Goal: Navigation & Orientation: Find specific page/section

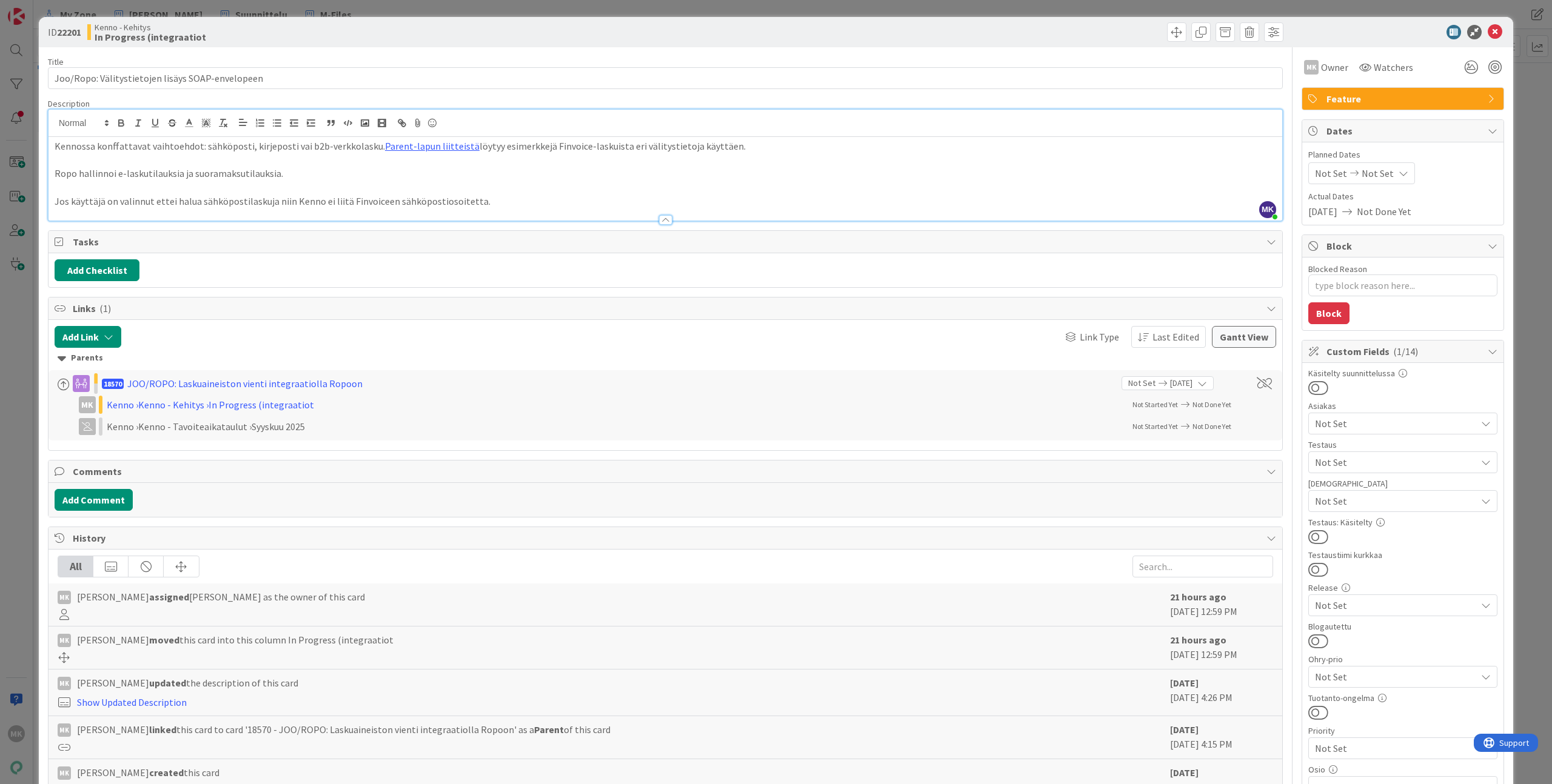
scroll to position [277, 0]
click at [312, 9] on div "ID 22201 Kenno - Kehitys In Progress (integraatiot Title 48 / 128 Joo/Ropo: Väl…" at bounding box center [776, 392] width 1552 height 784
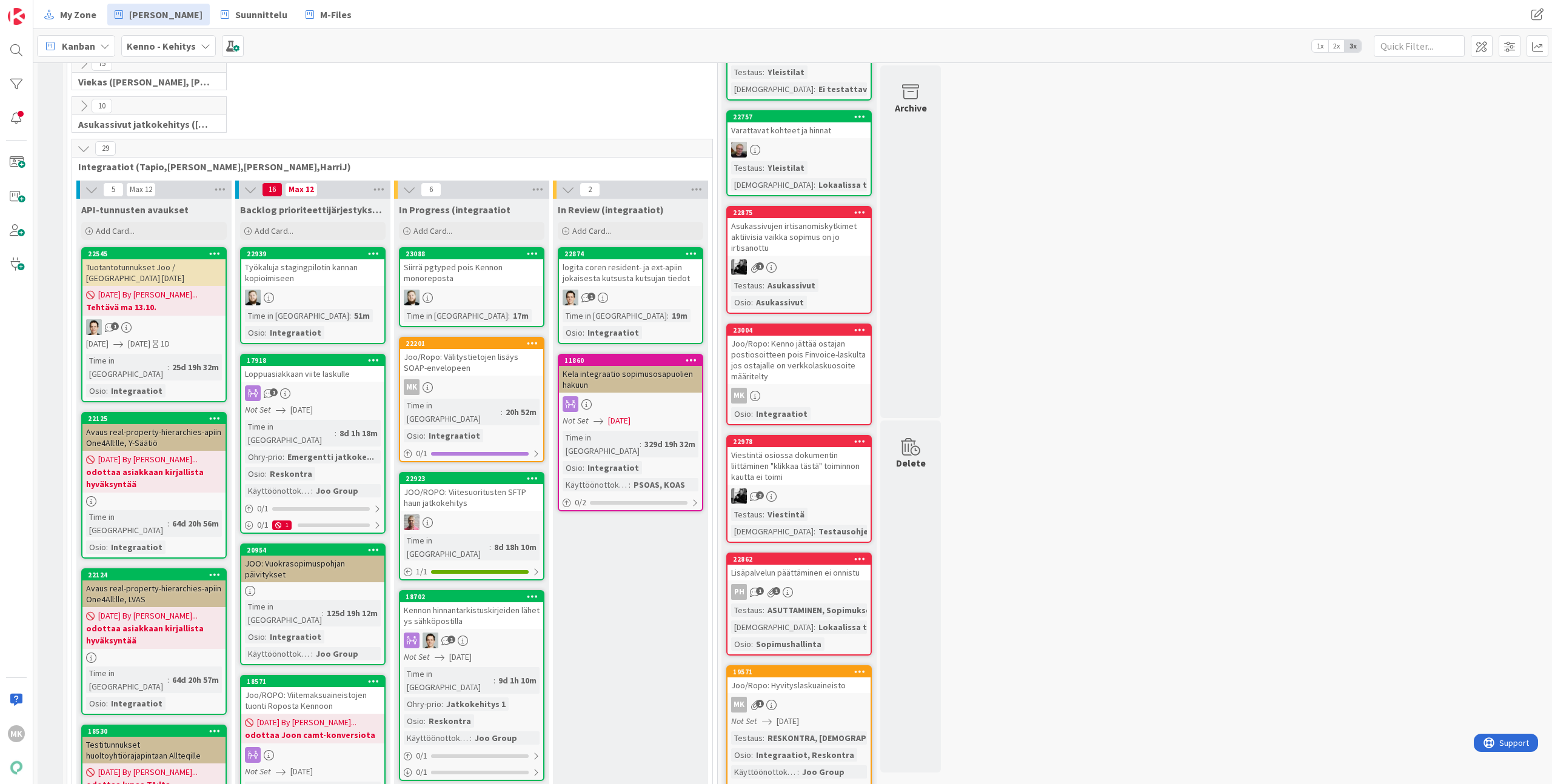
scroll to position [316, 0]
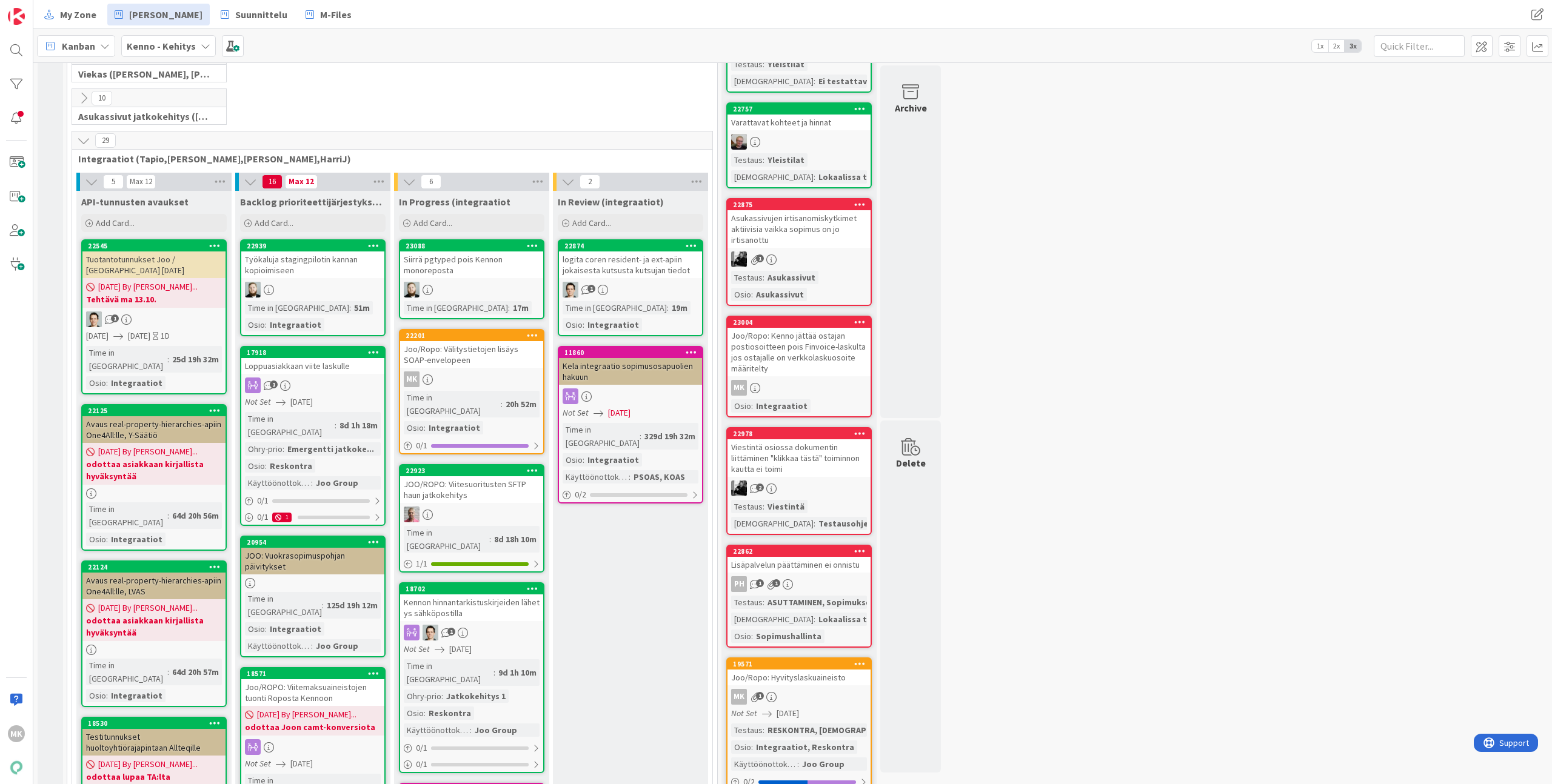
click at [500, 477] on div "JOO/ROPO: Viitesuoritusten SFTP haun jatkokehitys" at bounding box center [471, 490] width 143 height 26
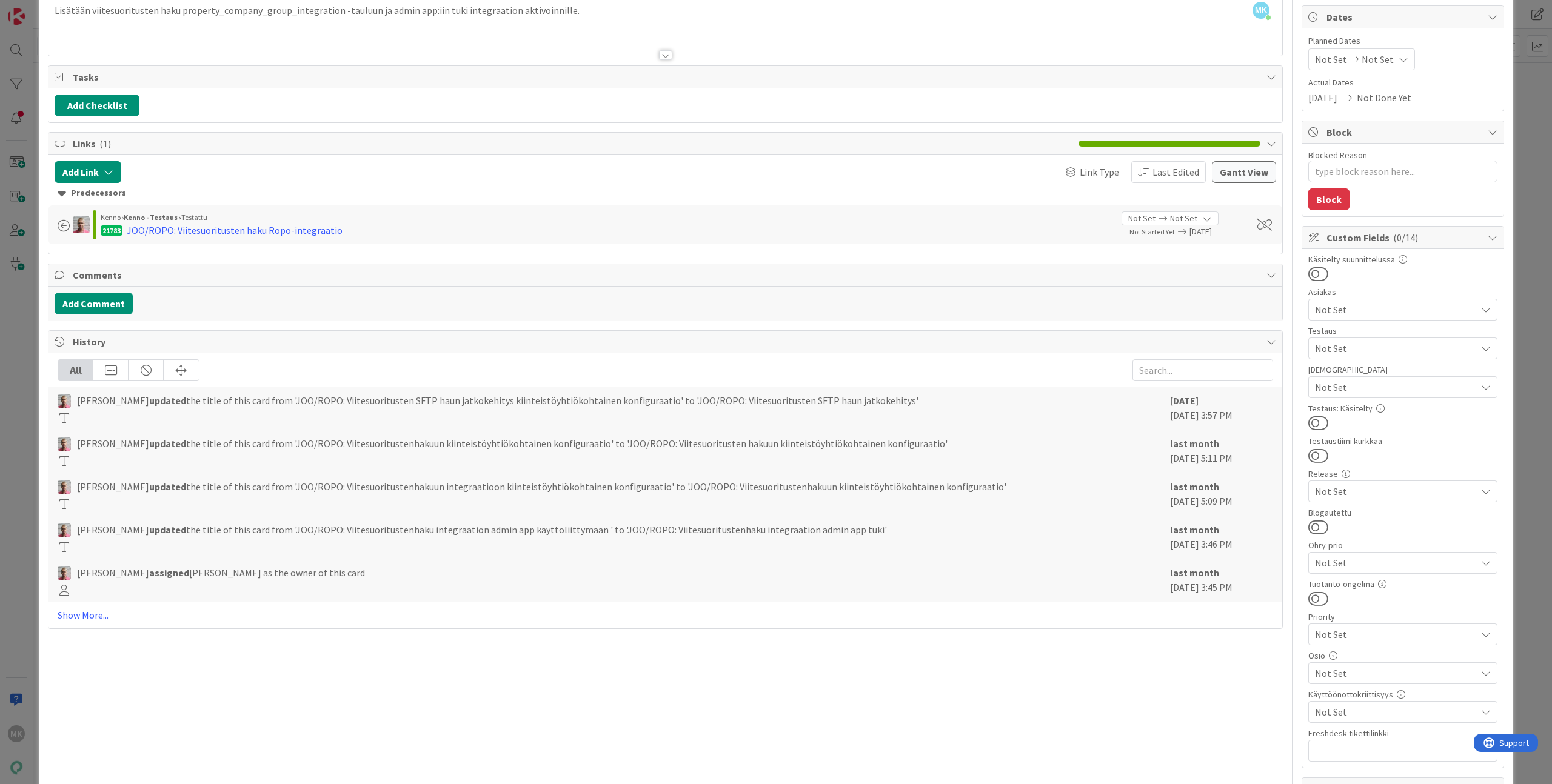
scroll to position [130, 0]
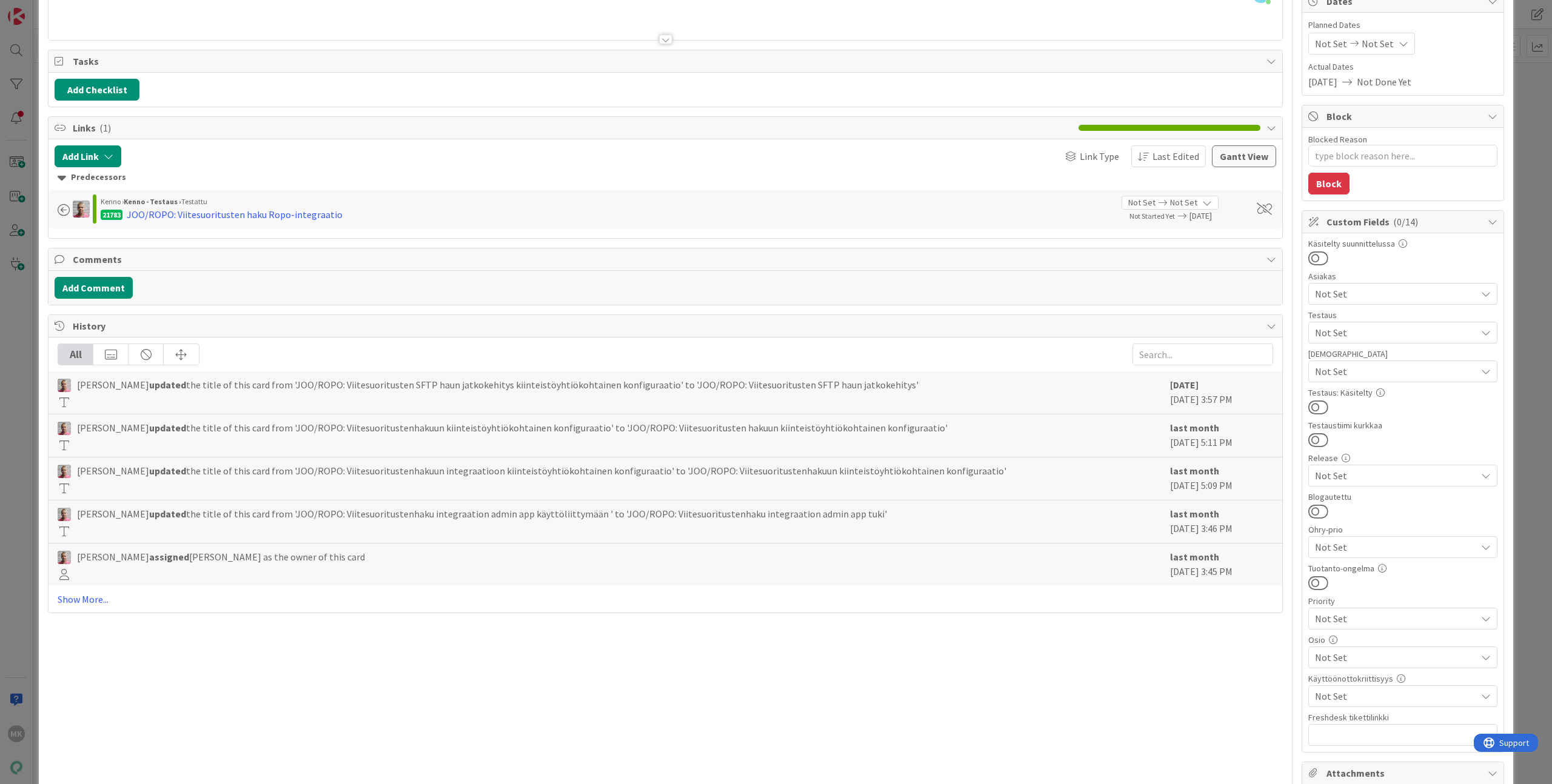
click at [1367, 654] on span "Not Set" at bounding box center [1395, 658] width 162 height 14
click at [1356, 395] on span "Integraatiot" at bounding box center [1352, 389] width 53 height 18
click at [1151, 660] on div "Title 49 / 128 [PERSON_NAME]/ROPO: Viitesuoritusten SFTP haun jatkokehitys Desc…" at bounding box center [665, 451] width 1234 height 1067
click at [1533, 616] on div "ID 22923 Kenno - Kehitys In Progress (integraatiot Title 49 / 128 JOO/ROPO: Vii…" at bounding box center [776, 392] width 1552 height 784
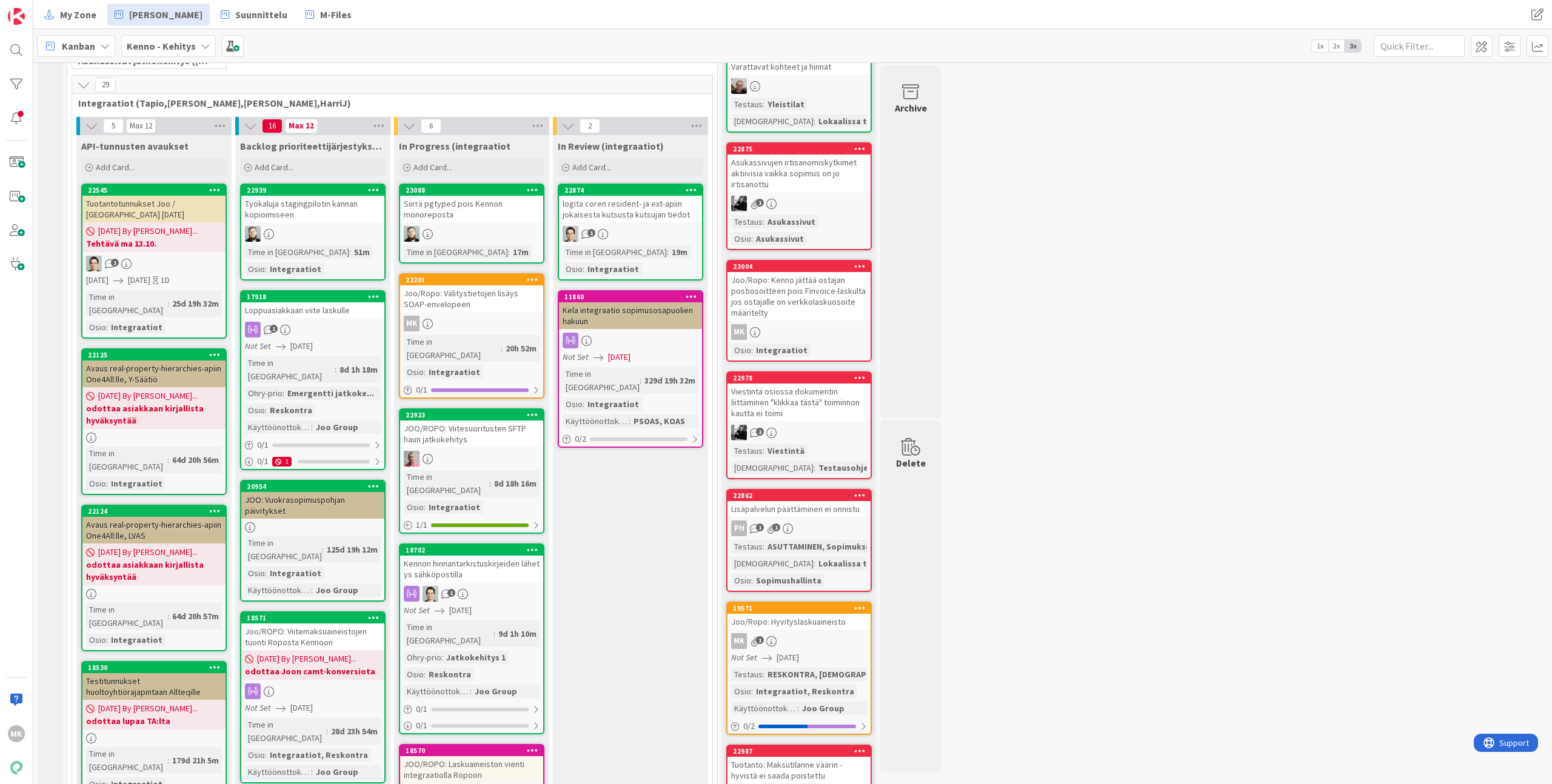
scroll to position [364, 0]
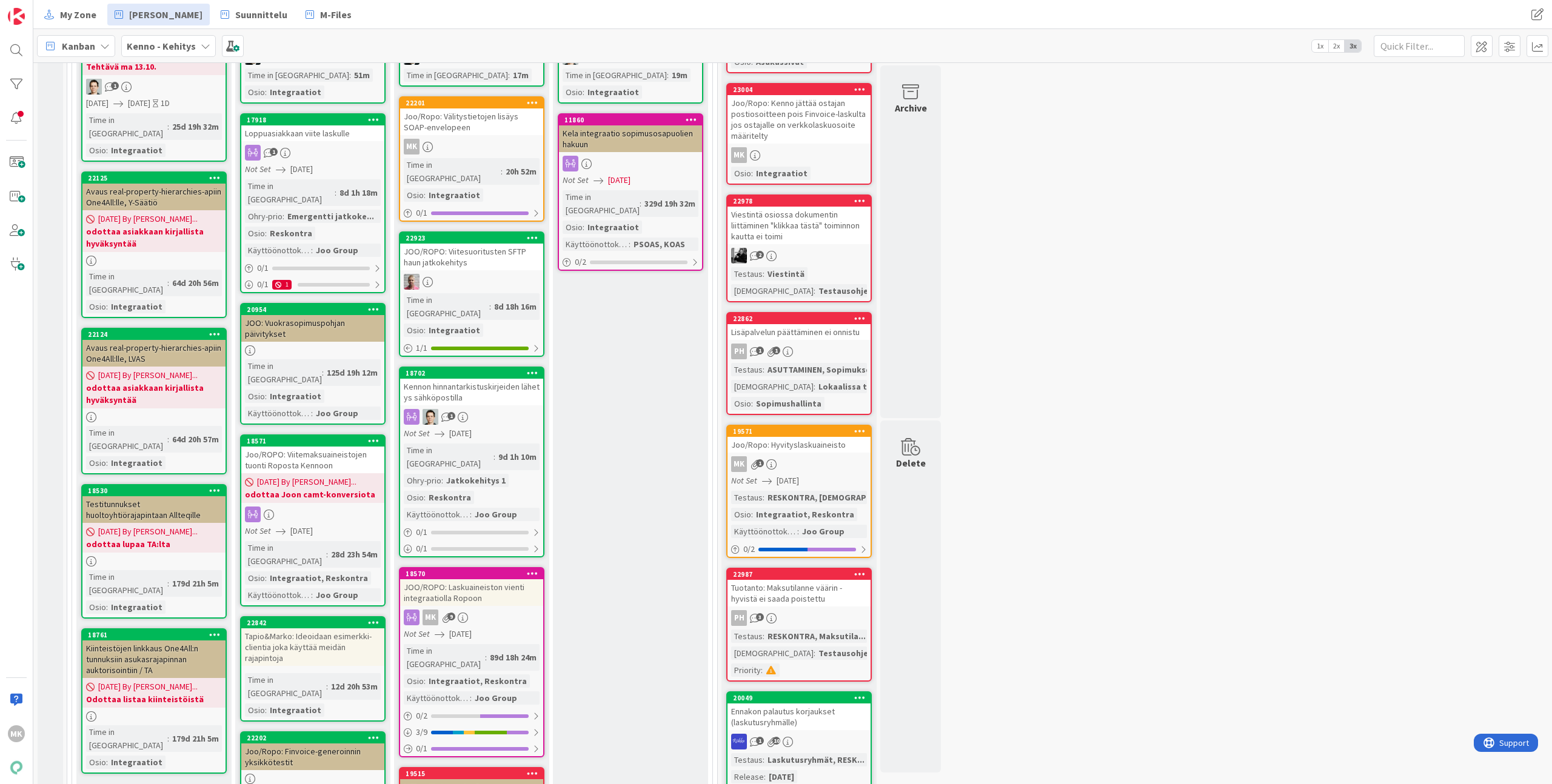
scroll to position [382, 0]
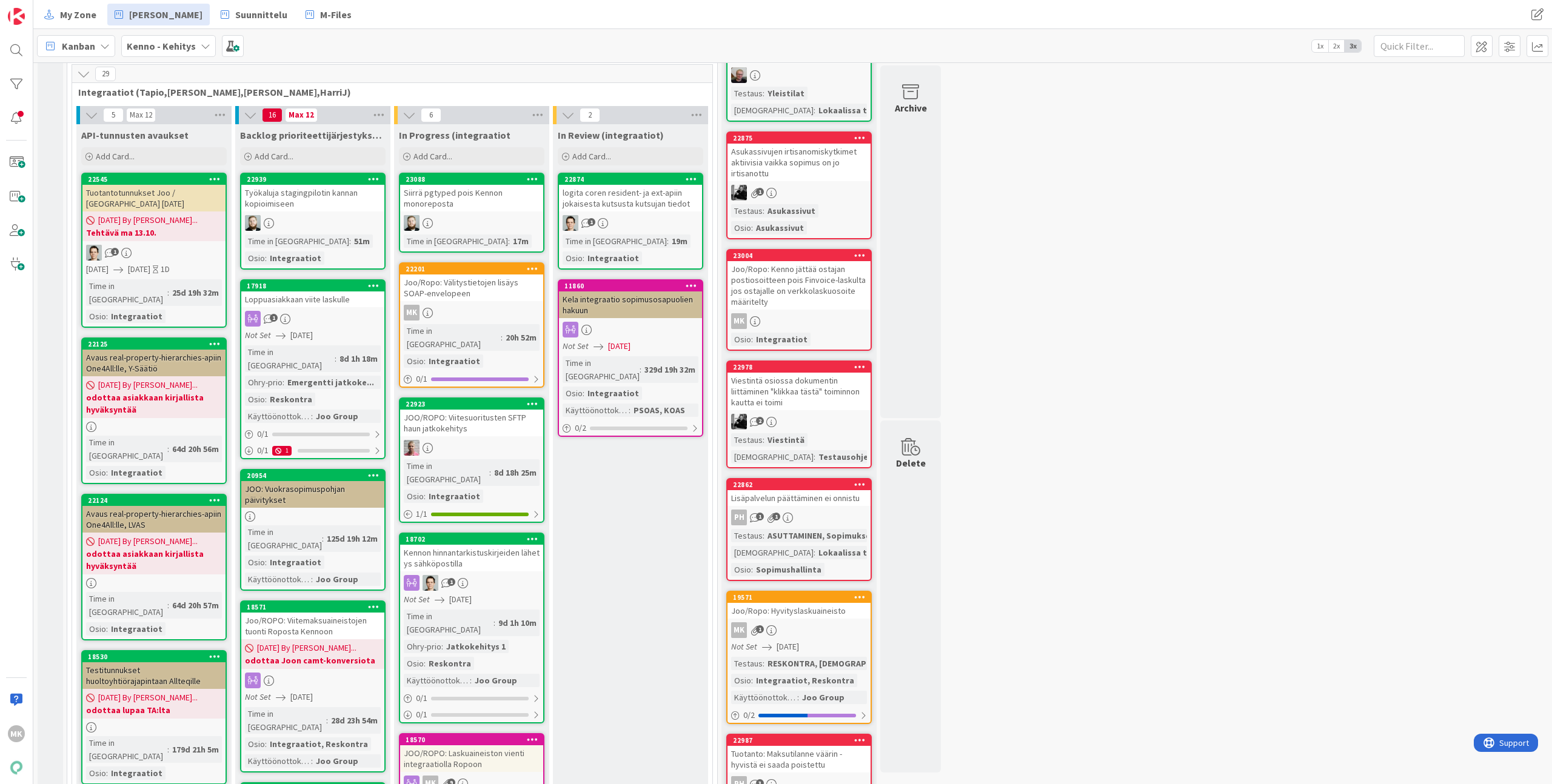
click at [469, 418] on div "JOO/ROPO: Viitesuoritusten SFTP haun jatkokehitys" at bounding box center [471, 422] width 143 height 26
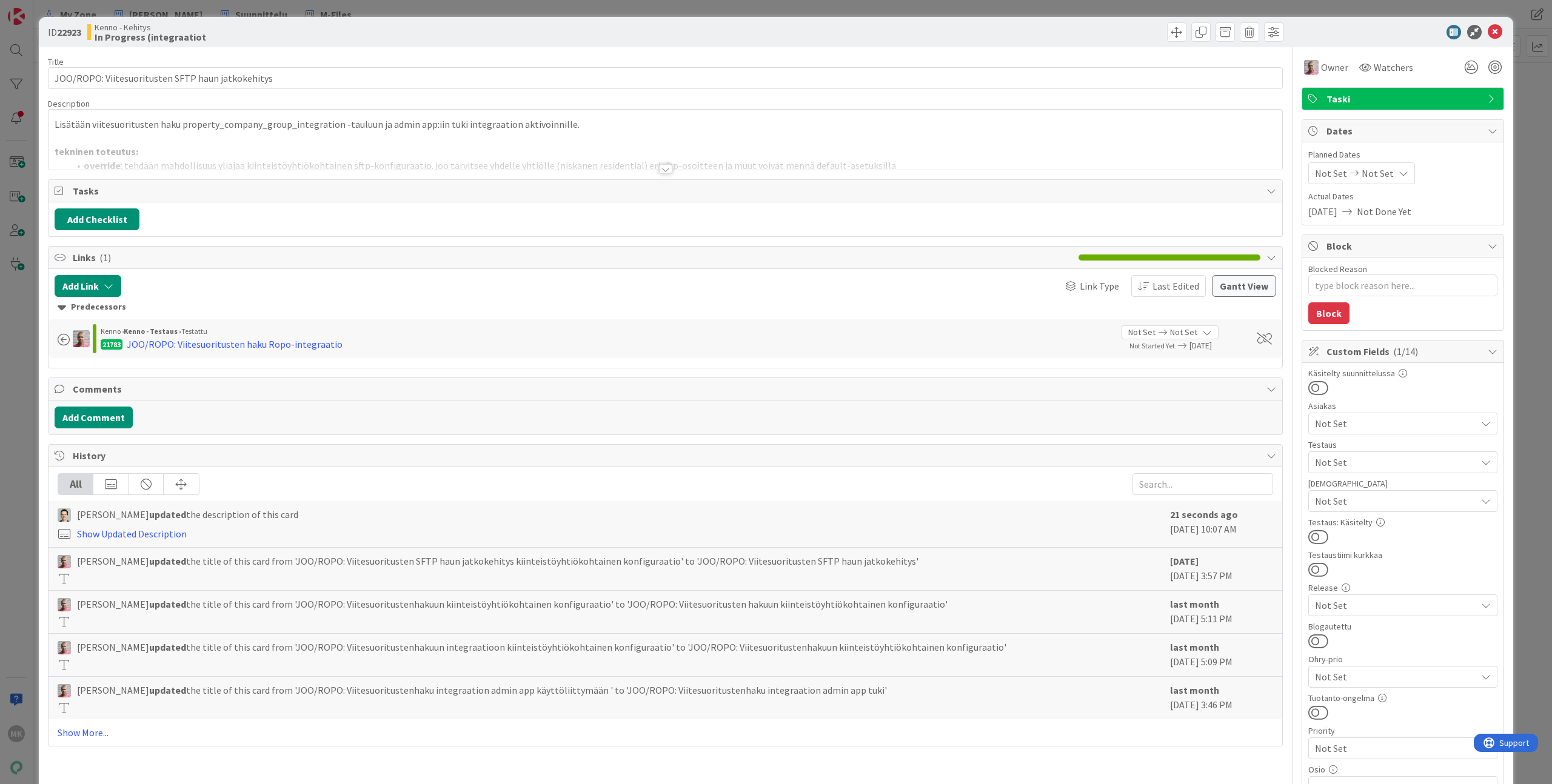
click at [782, 178] on div "Title 49 / 128 JOO/ROPO: Viitesuoritusten SFTP haun jatkokehitys Description Li…" at bounding box center [665, 581] width 1234 height 1067
click at [784, 171] on div "Title 49 / 128 JOO/ROPO: Viitesuoritusten SFTP haun jatkokehitys Description Li…" at bounding box center [665, 581] width 1234 height 1067
click at [796, 166] on div at bounding box center [666, 154] width 1234 height 31
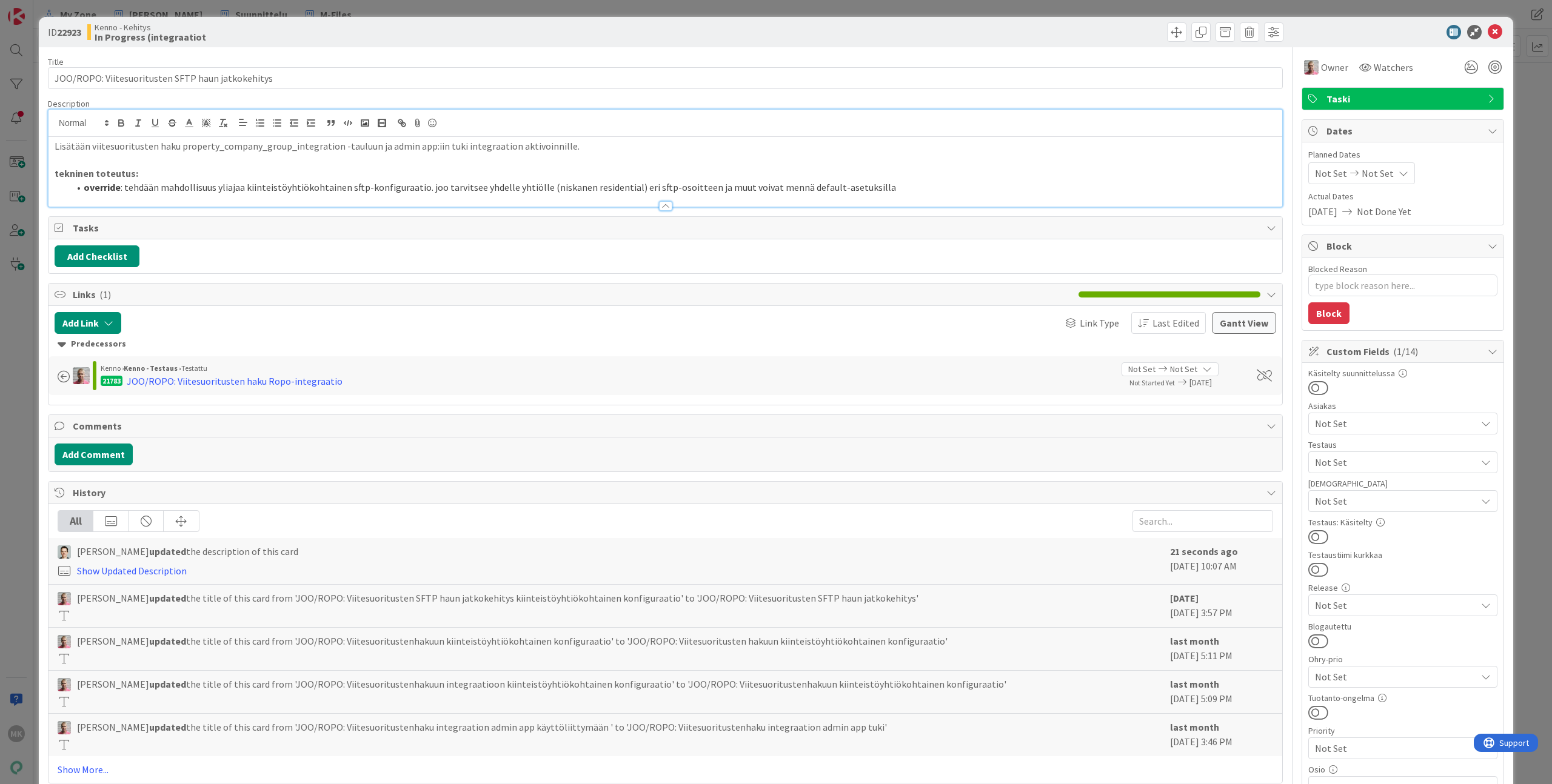
click at [918, 184] on li "override : tehdään mahdollisuus yliajaa kiinteistöyhtiökohtainen sftp-konfigura…" at bounding box center [672, 187] width 1207 height 14
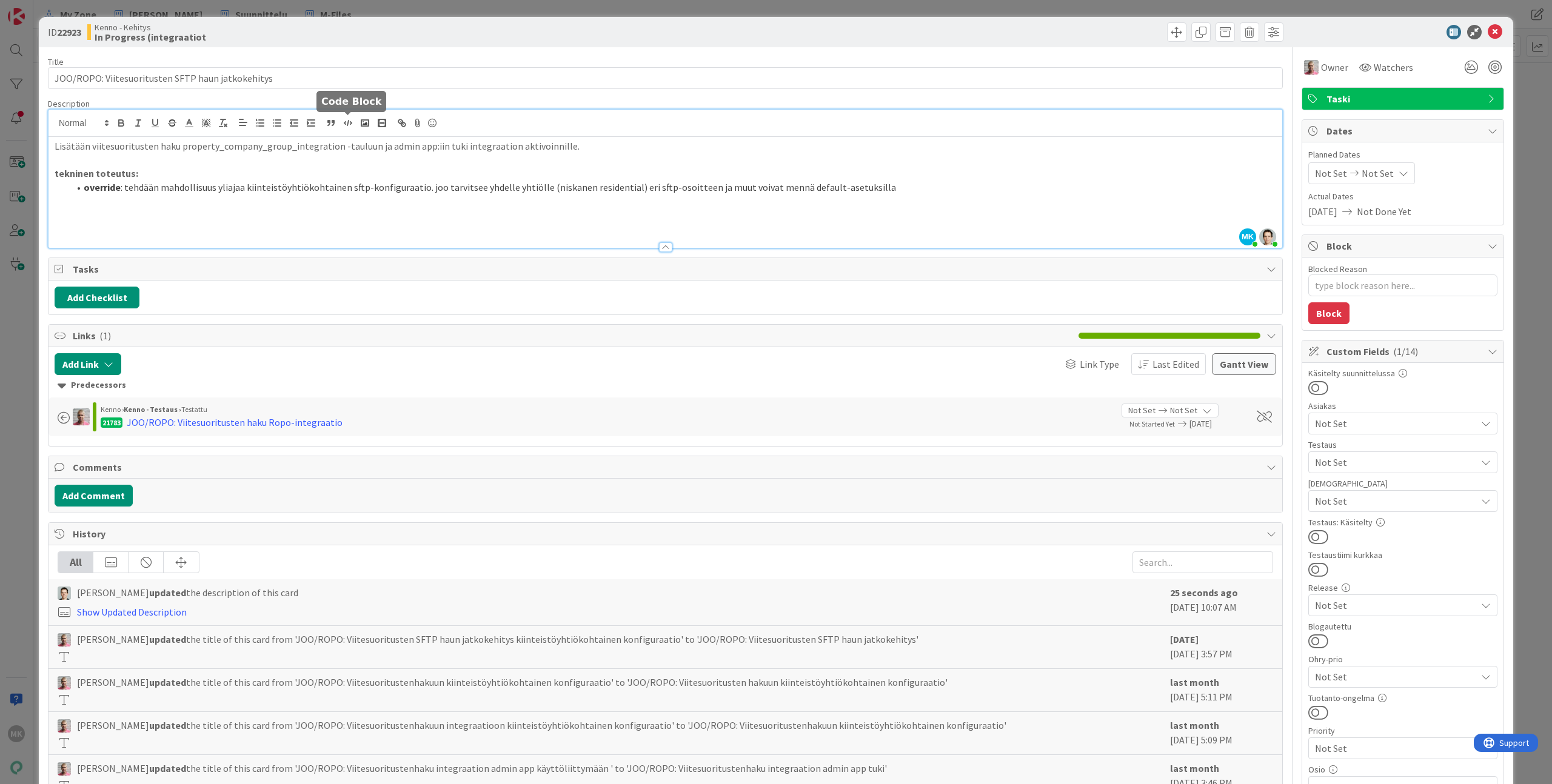
click at [346, 122] on icon "button" at bounding box center [348, 123] width 11 height 11
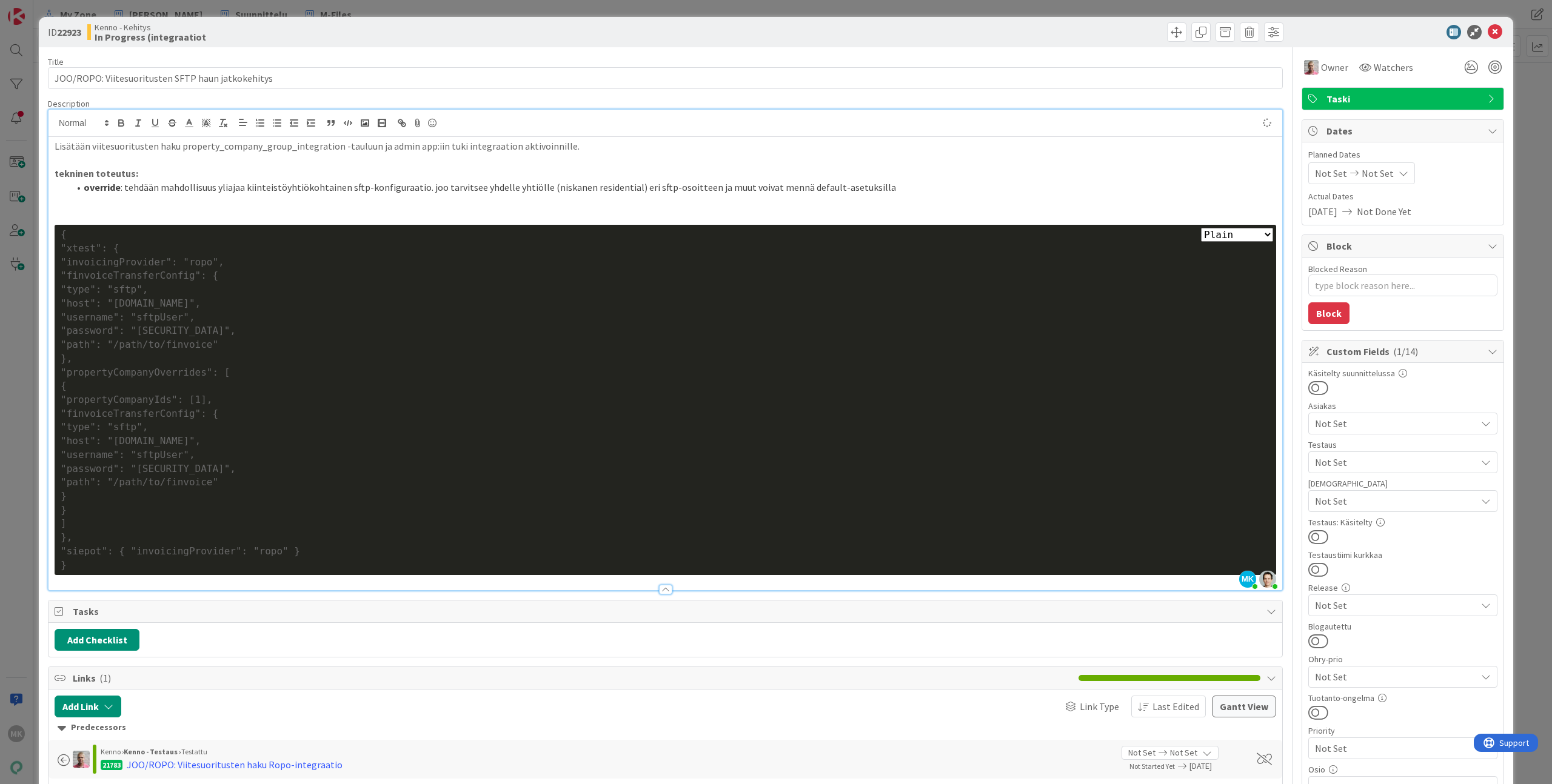
type textarea "x"
click at [490, 36] on div "Kenno - Kehitys In Progress (integraatiot" at bounding box center [374, 32] width 575 height 19
click at [232, 11] on div "ID 22923 Kenno - Kehitys In Progress (integraatiot Title 49 / 128 JOO/ROPO: Vii…" at bounding box center [776, 392] width 1552 height 784
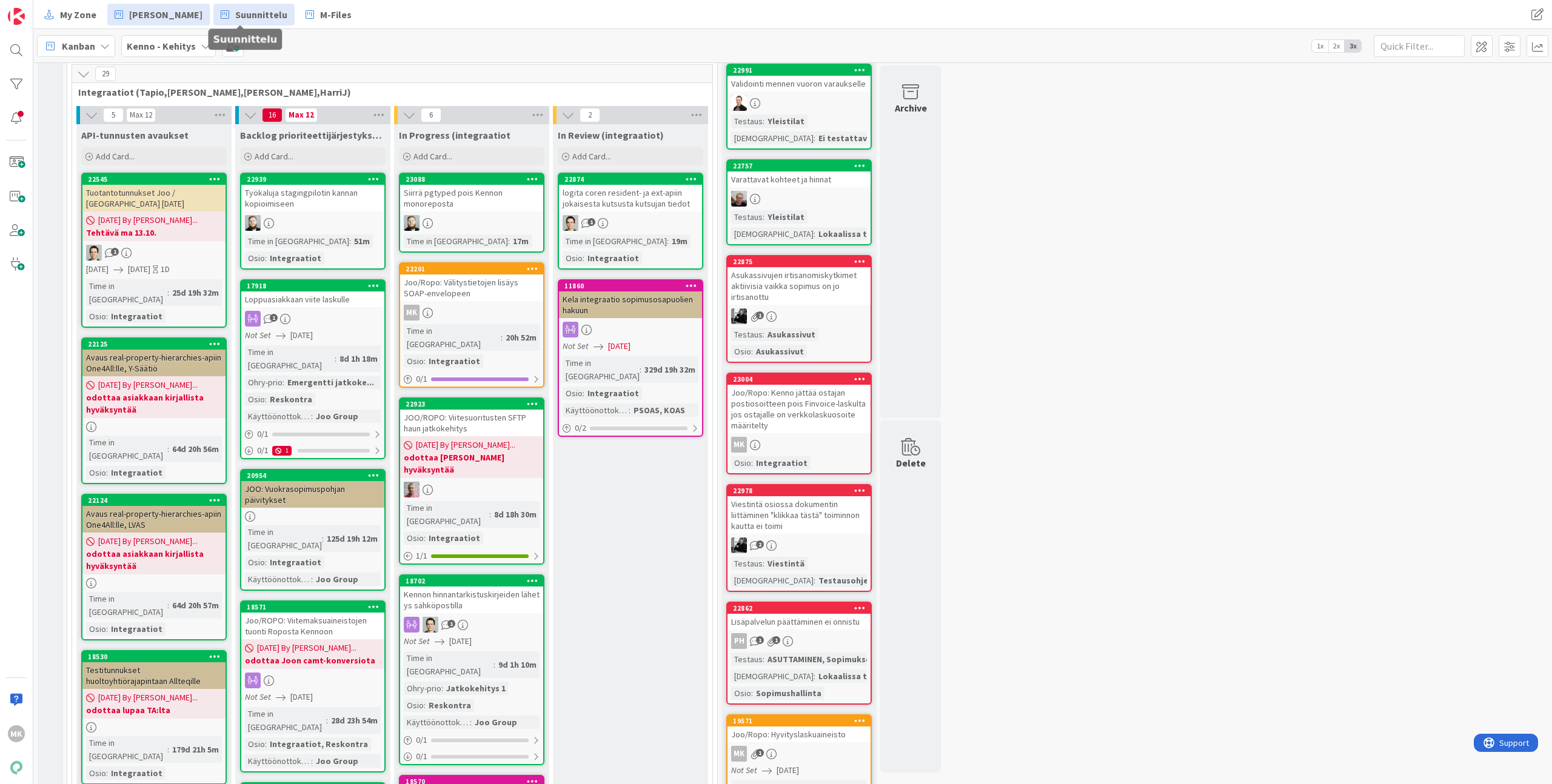
click at [242, 13] on span "Suunnittelu" at bounding box center [261, 14] width 52 height 14
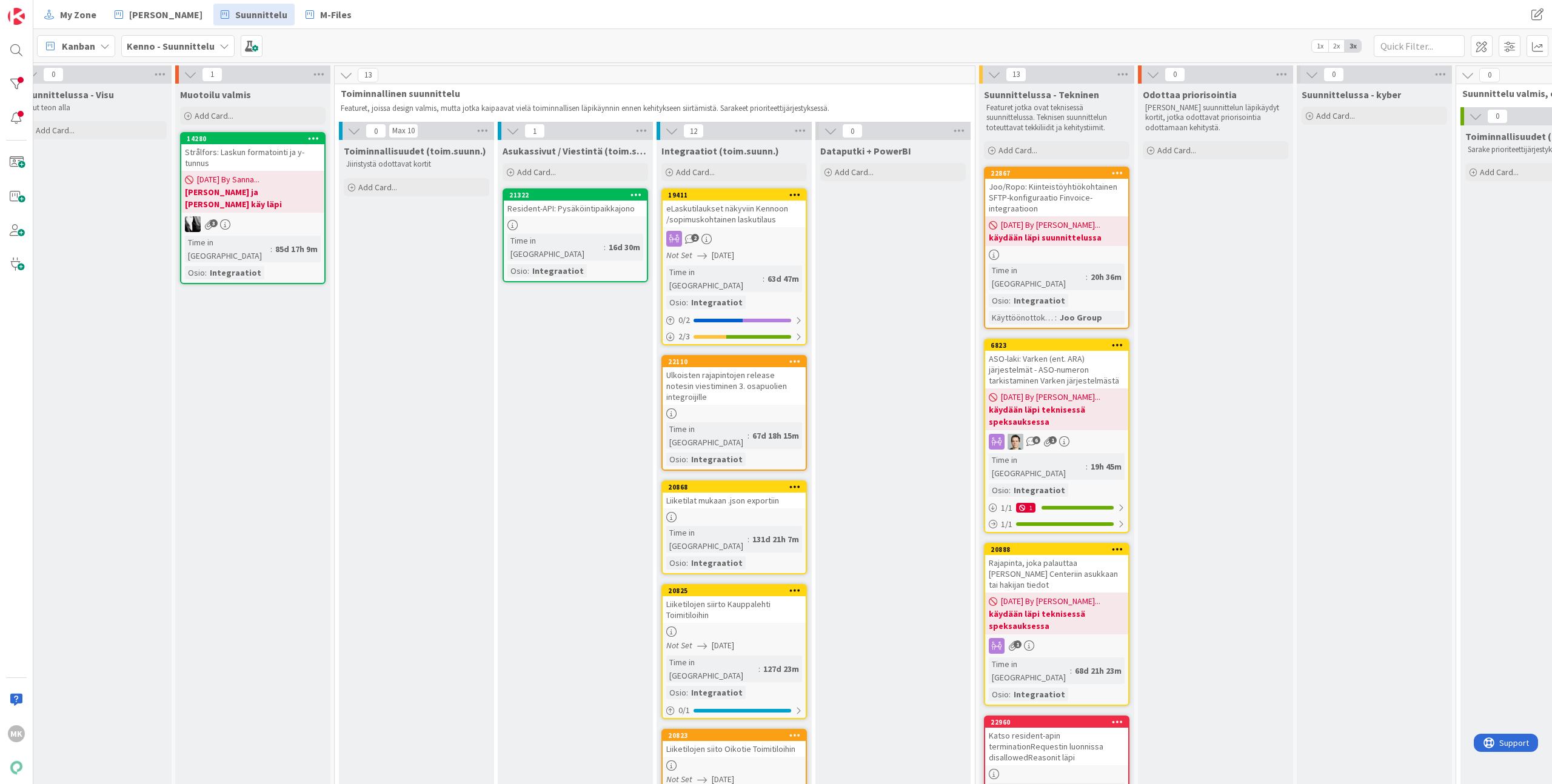
scroll to position [0, 300]
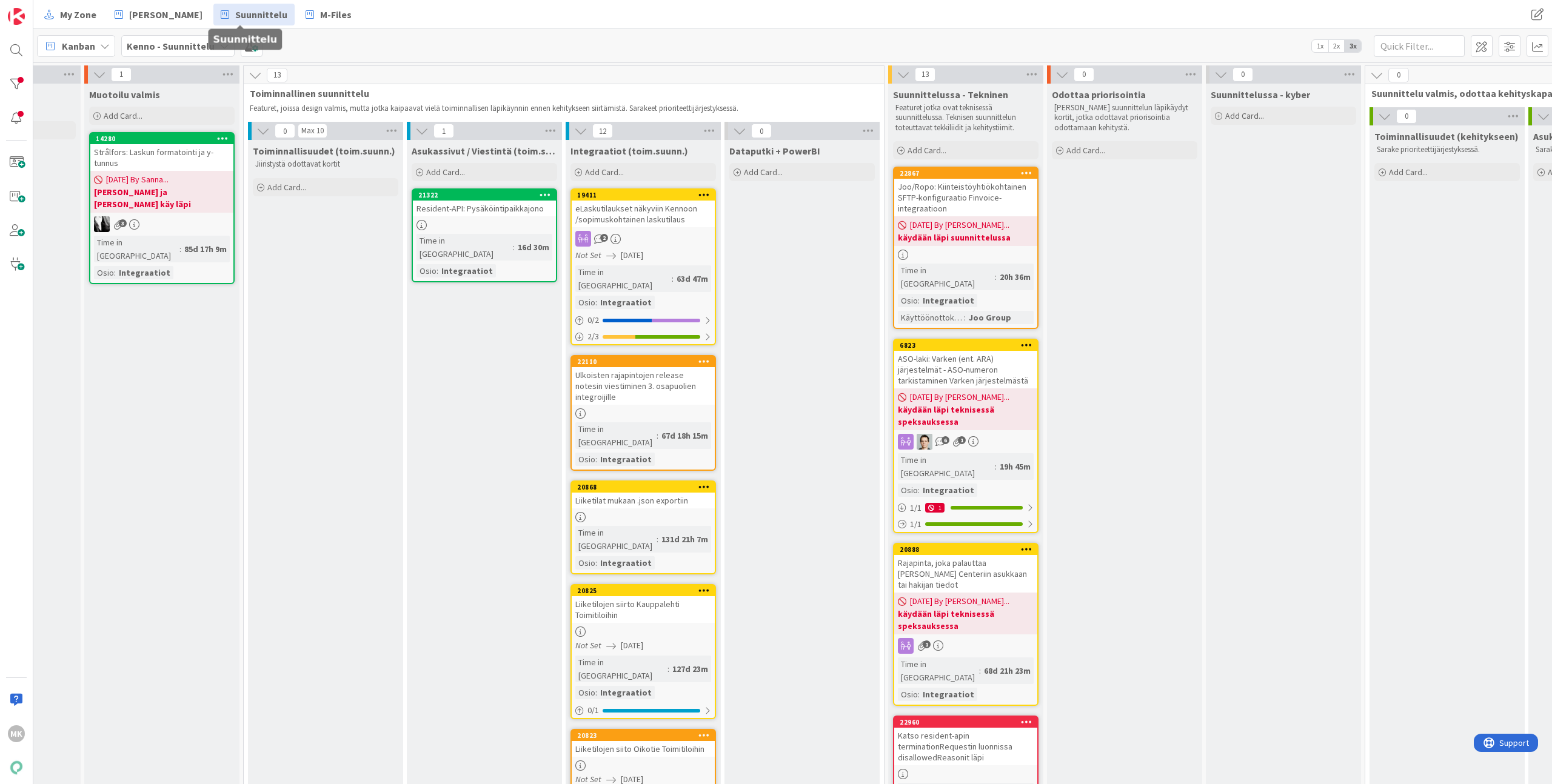
click at [1014, 194] on div "Joo/Ropo: Kiinteistöyhtiökohtainen SFTP-konfiguraatio Finvoice-integraatioon" at bounding box center [966, 198] width 143 height 38
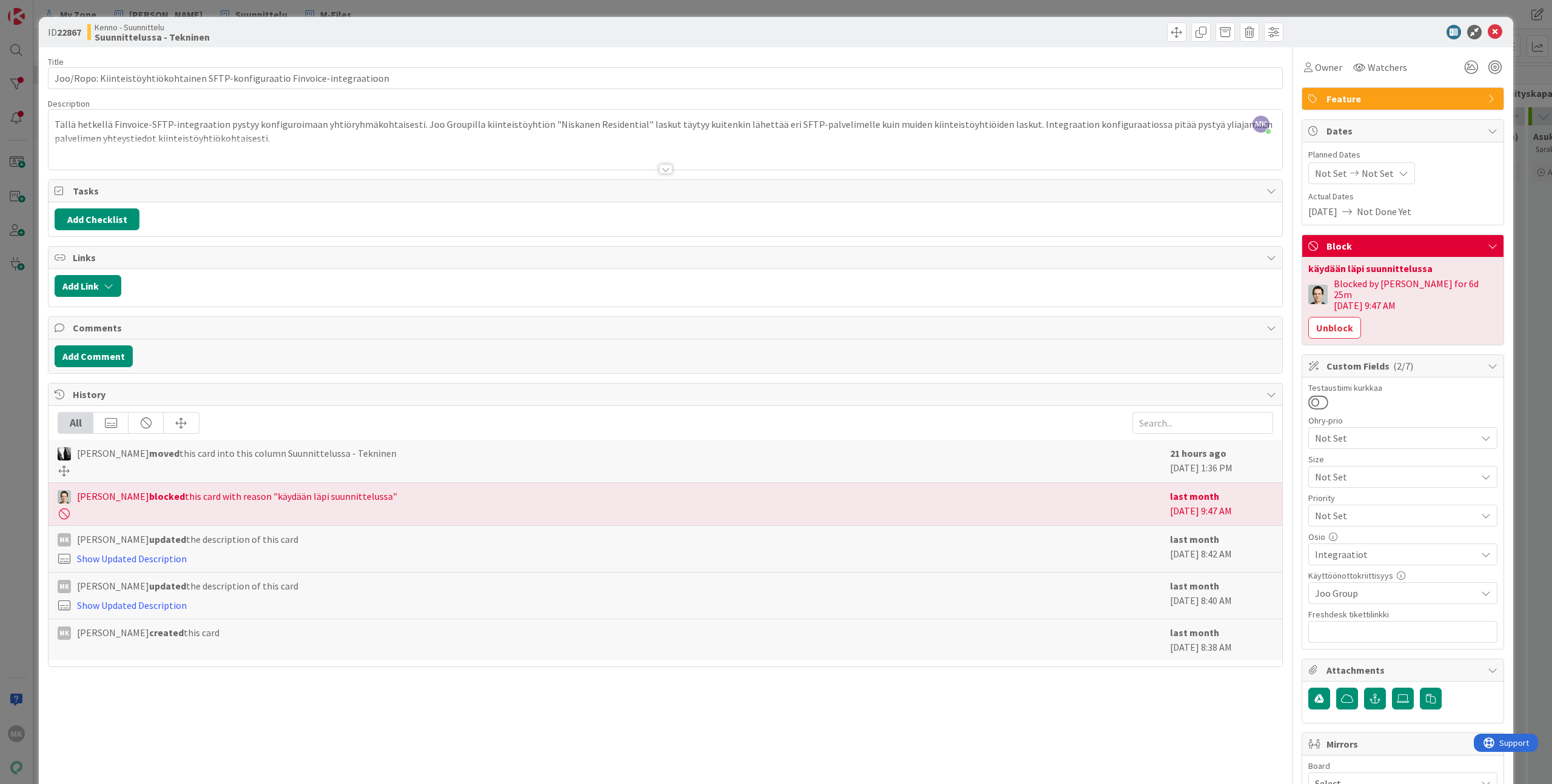
click at [488, 50] on div "Title 76 / 128 Joo/Ropo: Kiinteistöyhtiökohtainen SFTP-konfiguraatio Finvoice-i…" at bounding box center [665, 464] width 1234 height 834
click at [452, 5] on div "ID 22867 Kenno - Suunnittelu Suunnittelussa - Tekninen Title 76 / 128 Joo/Ropo:…" at bounding box center [776, 392] width 1552 height 784
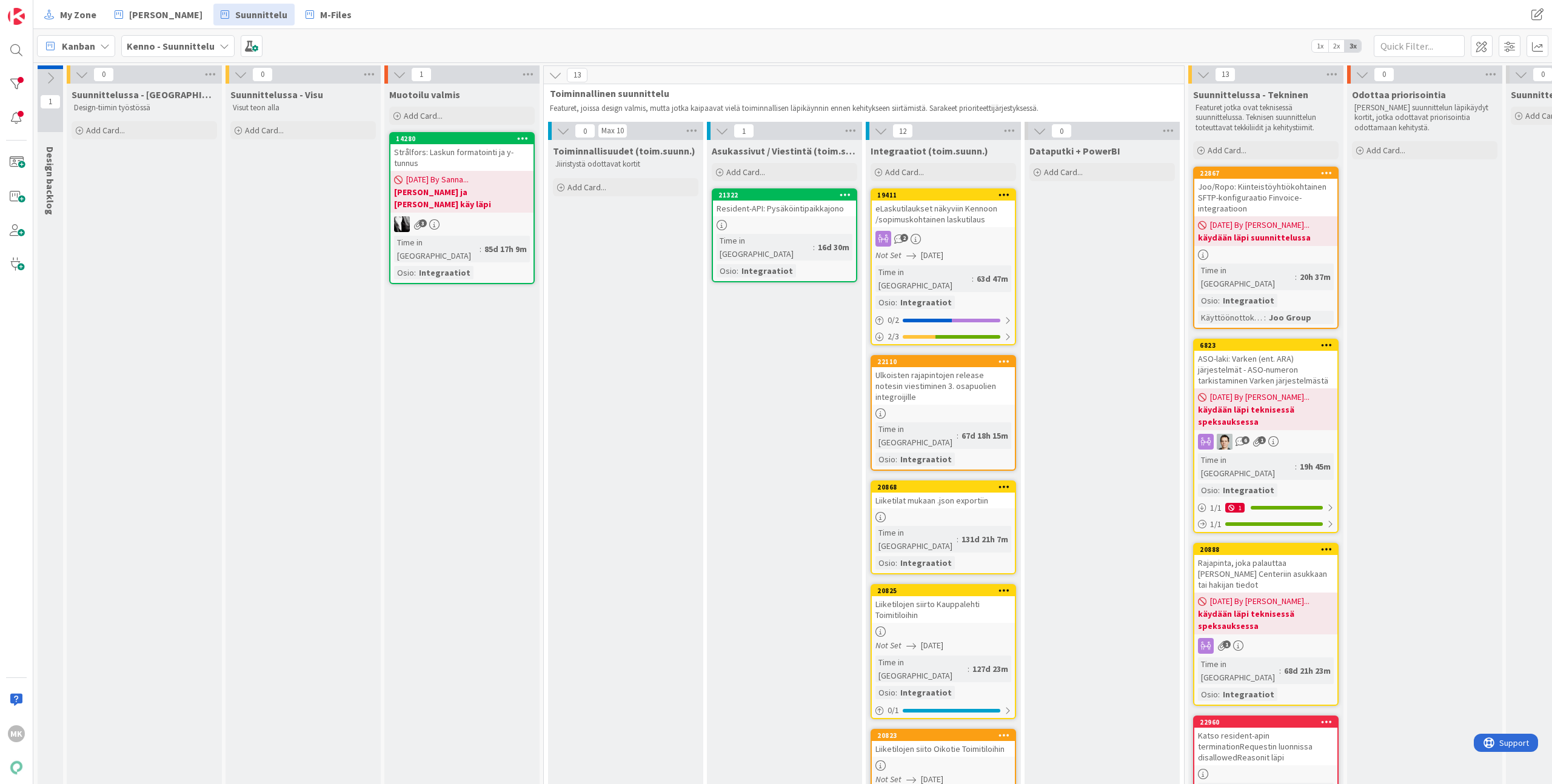
click at [402, 74] on icon at bounding box center [399, 74] width 14 height 14
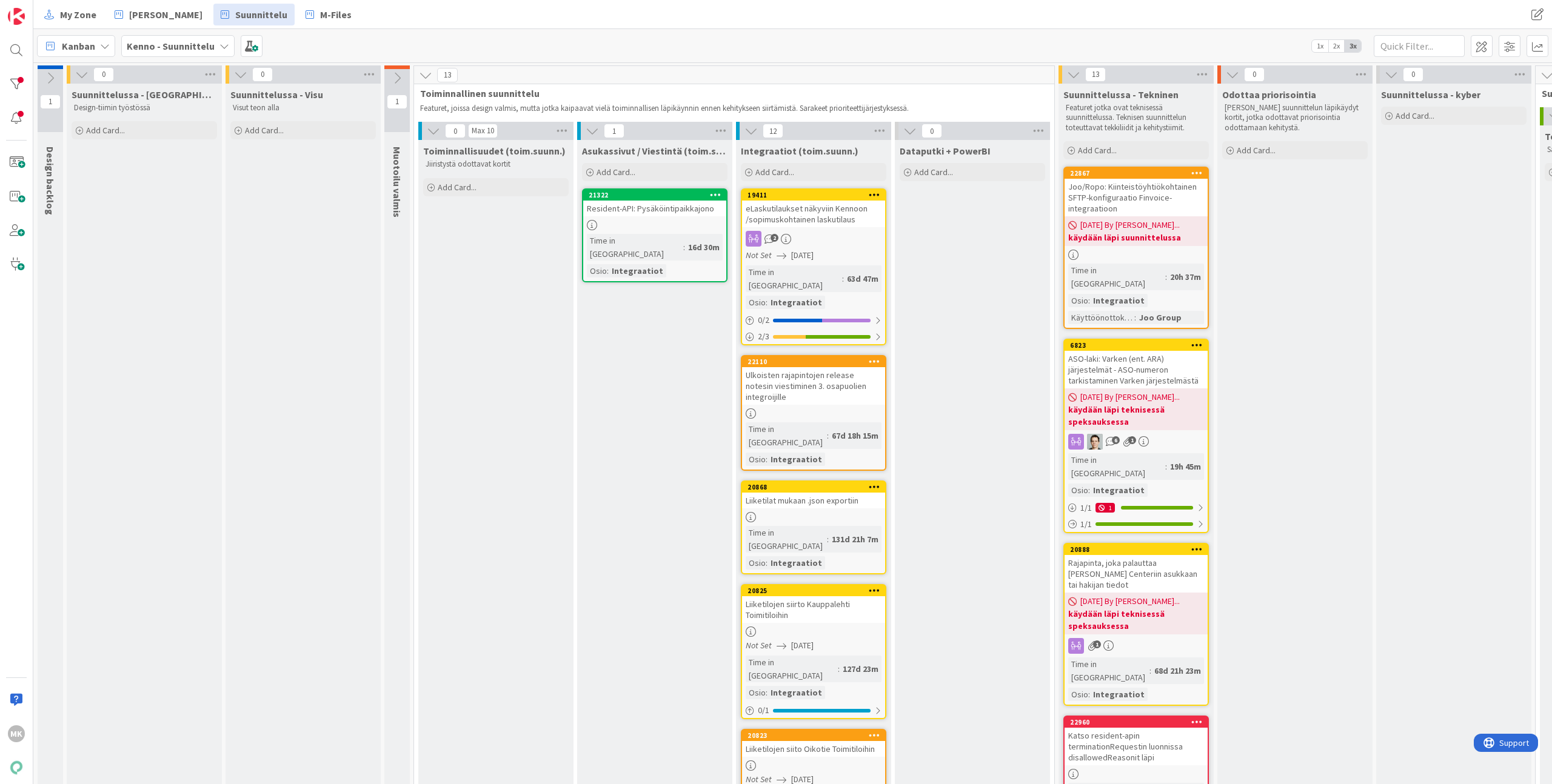
click at [239, 71] on icon at bounding box center [240, 74] width 14 height 14
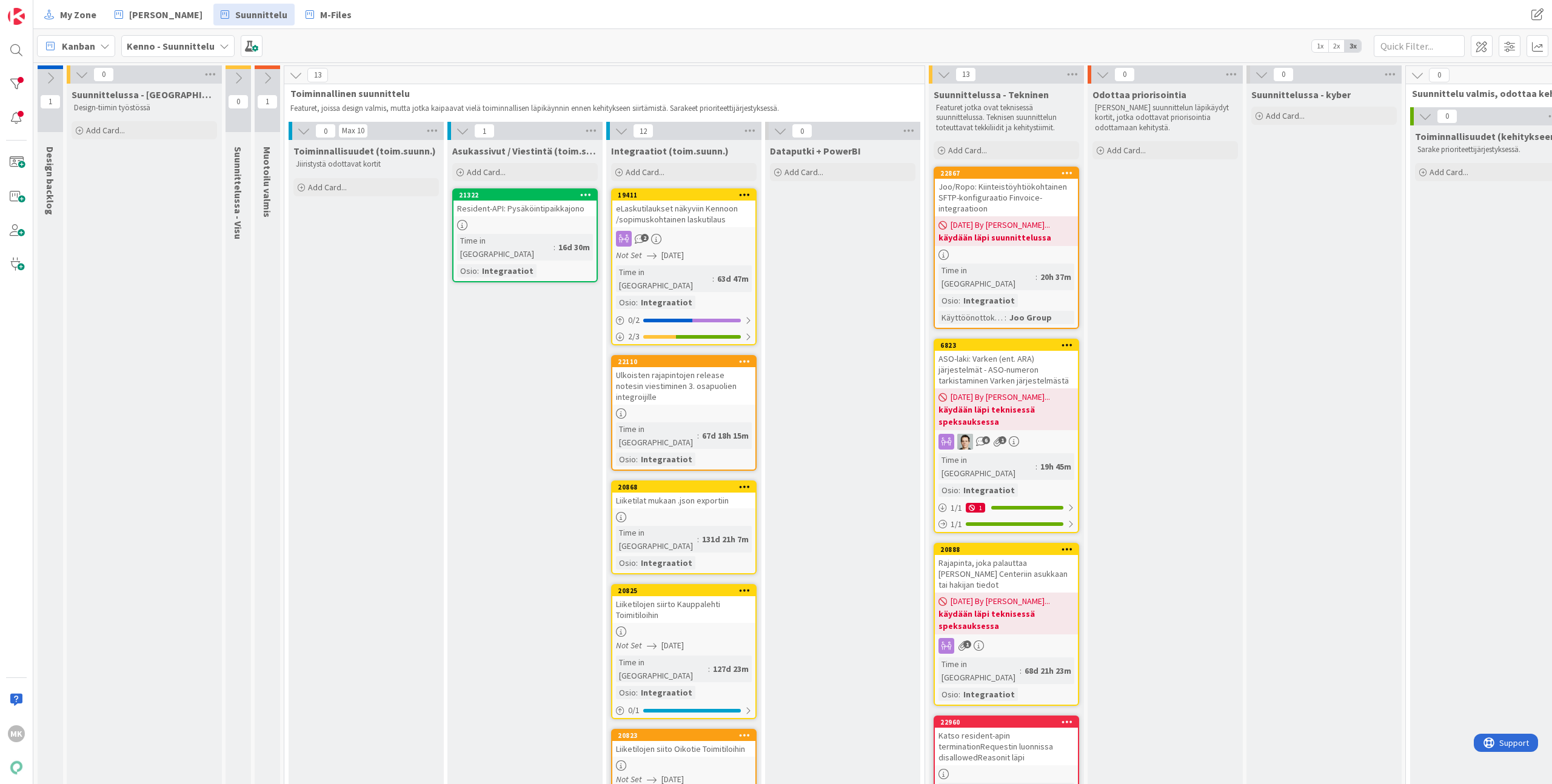
click at [77, 78] on icon at bounding box center [82, 74] width 14 height 14
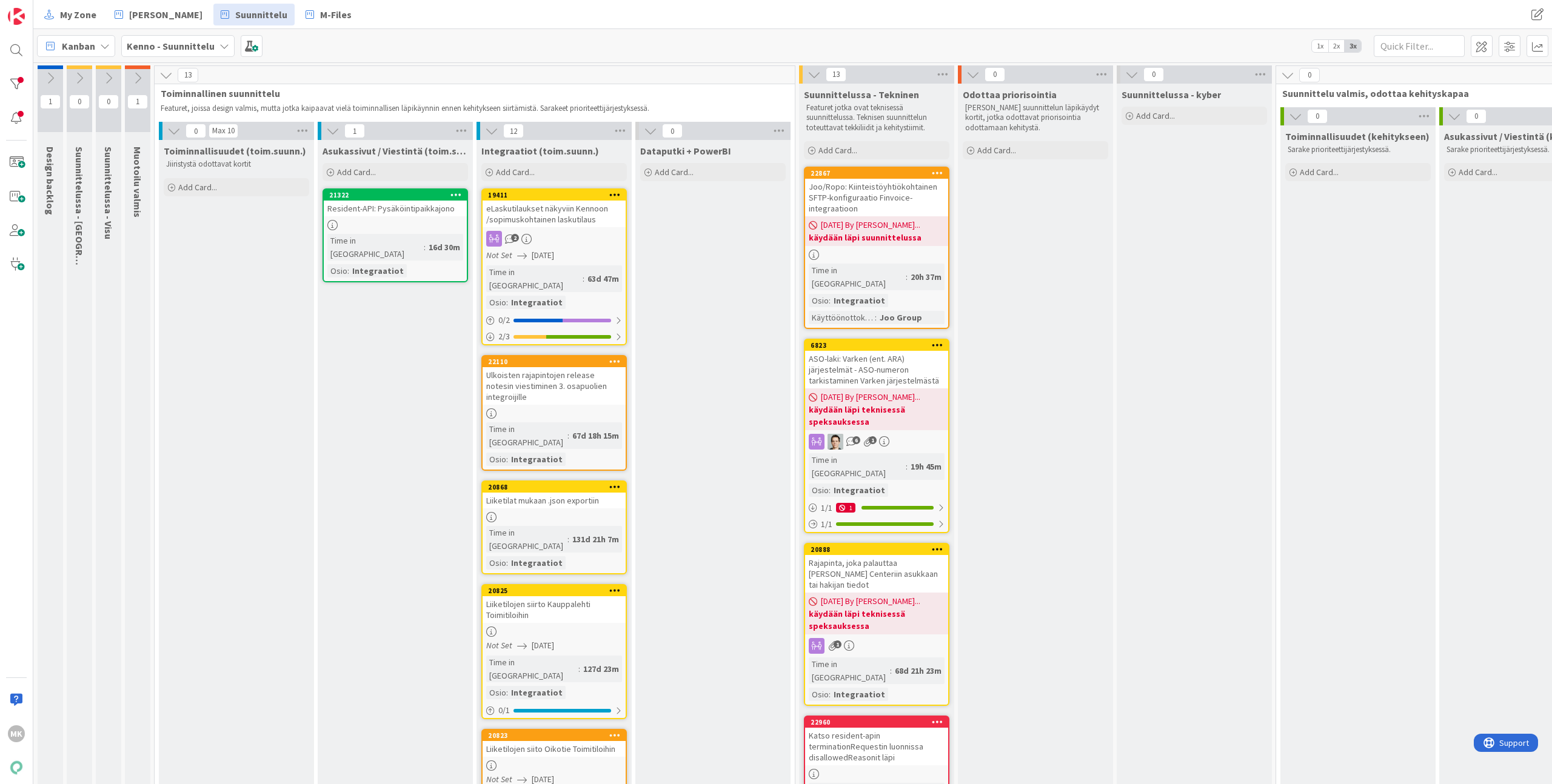
click at [411, 42] on div "Kanban Kenno - Suunnittelu 1x 2x 3x" at bounding box center [793, 46] width 1518 height 34
